Goal: Task Accomplishment & Management: Manage account settings

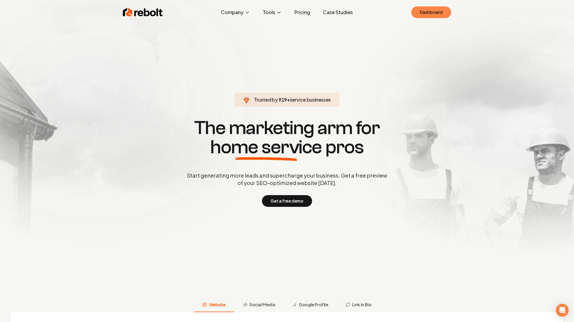
click at [439, 17] on link "Dashboard" at bounding box center [431, 12] width 40 height 12
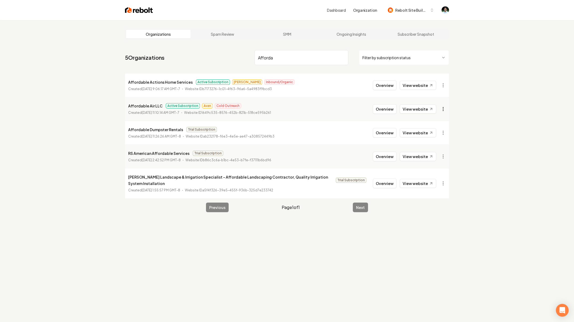
type input "Afforda"
click at [445, 109] on html "Dashboard Organization Rebolt Site Builder Organizations Spam Review SMM Ongoin…" at bounding box center [287, 161] width 574 height 322
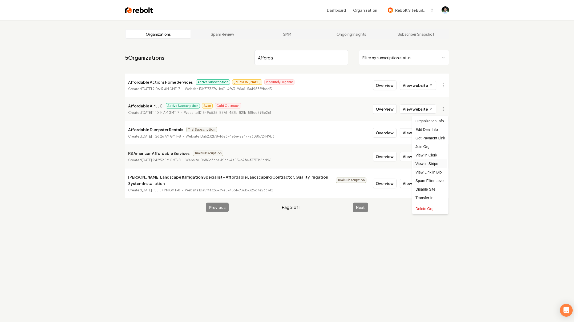
click at [442, 165] on link "View in Stripe" at bounding box center [431, 163] width 34 height 9
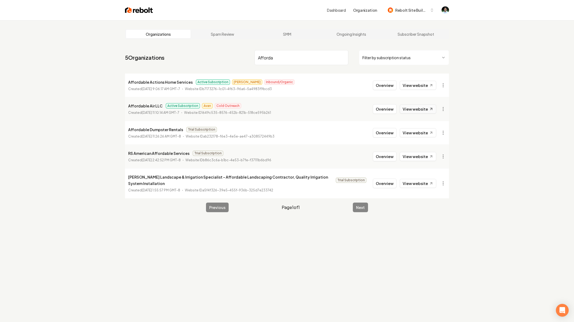
click at [425, 111] on link "View website" at bounding box center [418, 109] width 37 height 9
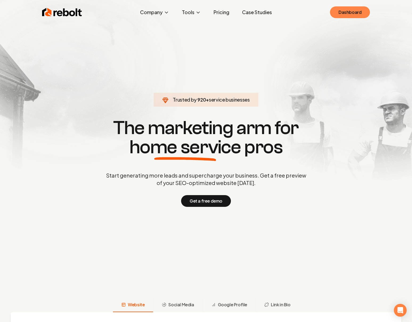
click at [337, 14] on link "Dashboard" at bounding box center [350, 12] width 40 height 12
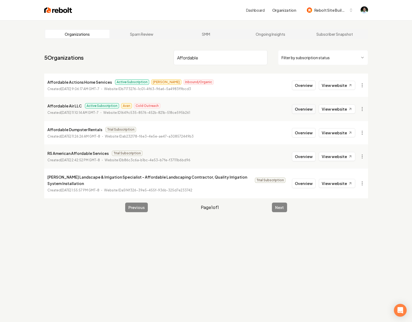
type input "Affordable"
click at [297, 106] on button "Overview" at bounding box center [304, 109] width 24 height 10
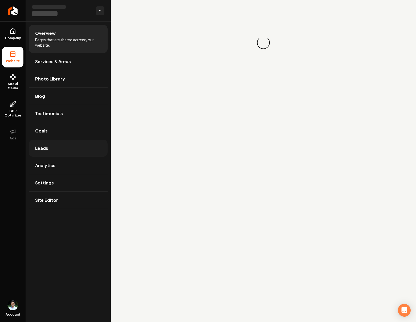
click at [61, 151] on link "Leads" at bounding box center [68, 148] width 79 height 17
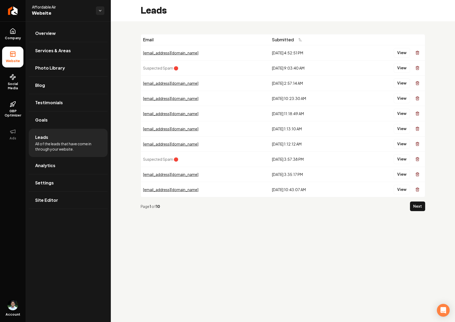
click at [400, 53] on button "View" at bounding box center [402, 53] width 16 height 10
click at [398, 84] on button "View" at bounding box center [402, 83] width 16 height 10
click at [404, 113] on button "View" at bounding box center [402, 114] width 16 height 10
click at [405, 126] on button "View" at bounding box center [402, 129] width 16 height 10
click at [395, 191] on button "View" at bounding box center [402, 190] width 16 height 10
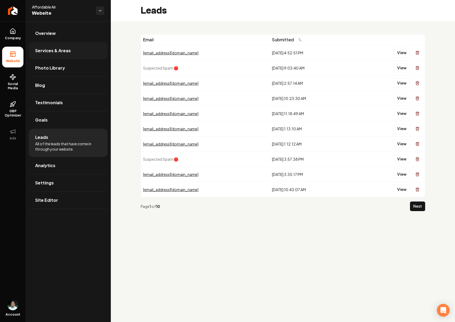
click at [70, 55] on link "Services & Areas" at bounding box center [68, 50] width 79 height 17
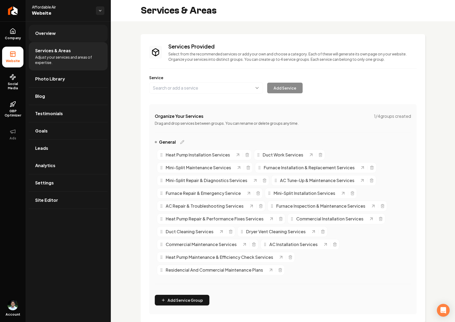
click at [61, 33] on link "Overview" at bounding box center [68, 33] width 79 height 17
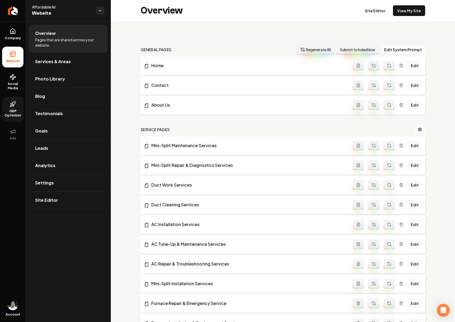
click at [17, 110] on span "GBP Optimizer" at bounding box center [12, 113] width 21 height 9
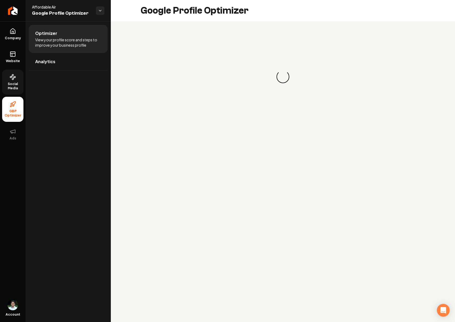
click at [15, 85] on span "Social Media" at bounding box center [12, 86] width 21 height 9
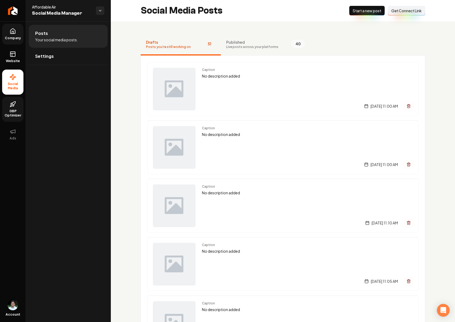
click at [10, 37] on span "Company" at bounding box center [13, 38] width 21 height 4
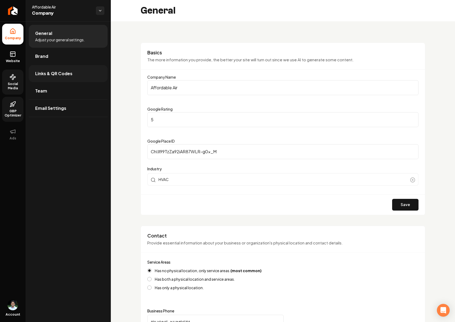
click at [77, 71] on link "Links & QR Codes" at bounding box center [68, 73] width 79 height 17
